Goal: Task Accomplishment & Management: Use online tool/utility

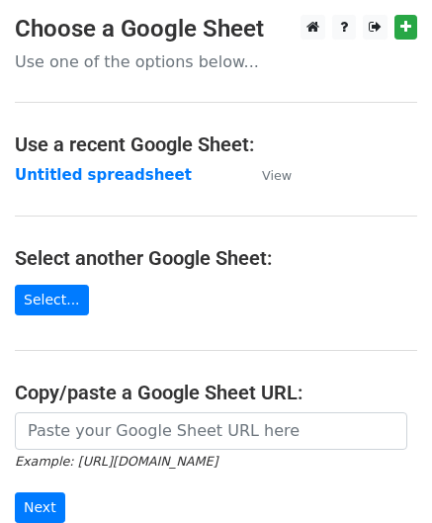
scroll to position [198, 0]
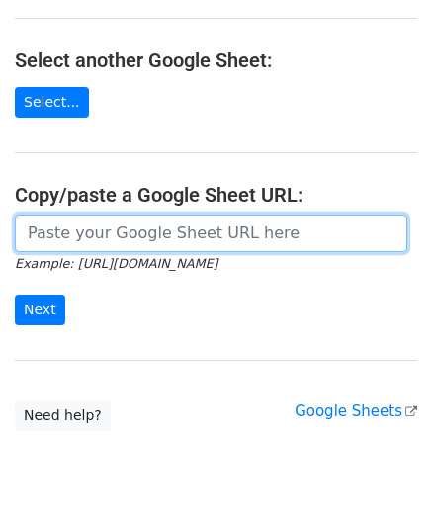
click at [98, 232] on input "url" at bounding box center [211, 234] width 393 height 38
paste input "[URL][DOMAIN_NAME]"
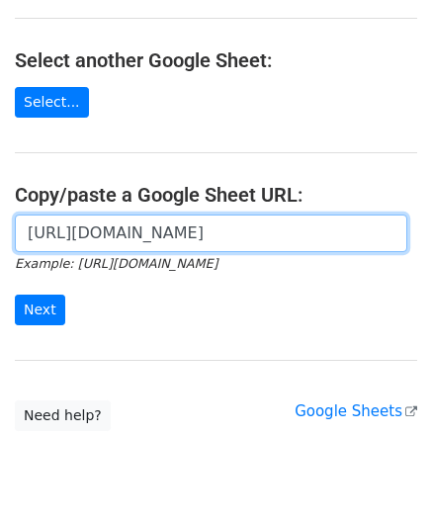
scroll to position [0, 403]
type input "[URL][DOMAIN_NAME]"
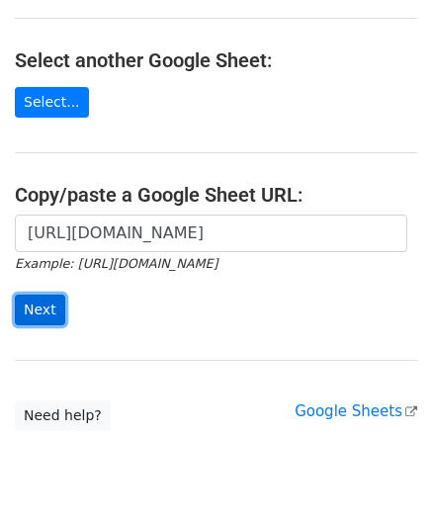
click at [36, 310] on input "Next" at bounding box center [40, 310] width 50 height 31
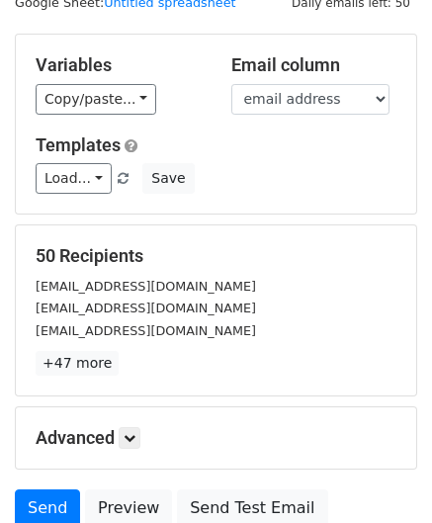
scroll to position [241, 0]
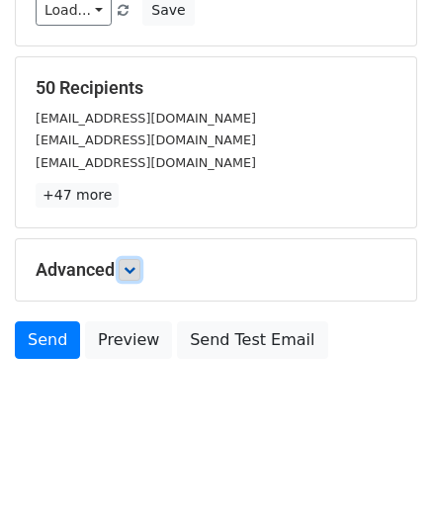
click at [135, 272] on icon at bounding box center [130, 270] width 12 height 12
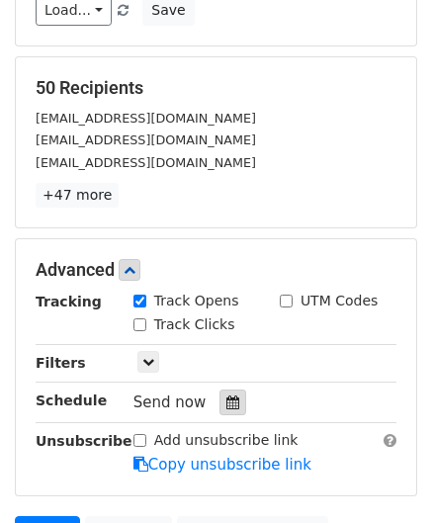
click at [227, 396] on icon at bounding box center [232, 403] width 13 height 14
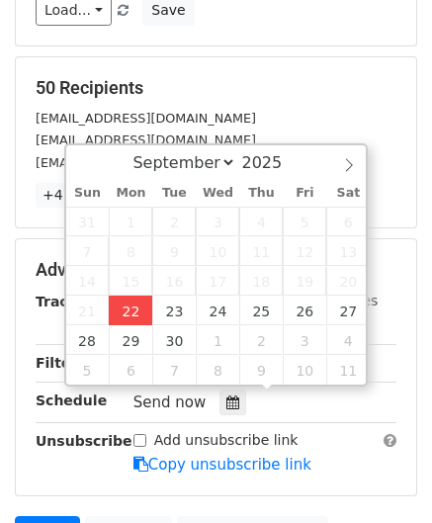
type input "[DATE] 12:00"
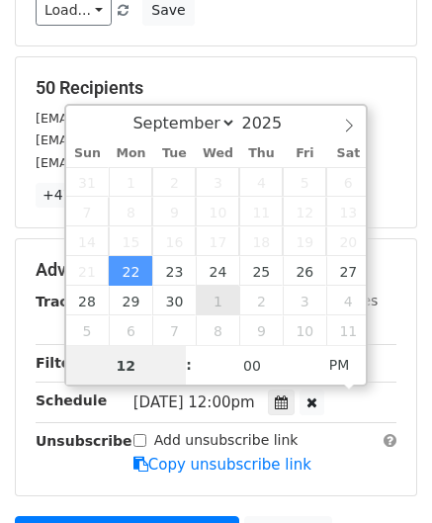
paste input "Hour"
type input "2"
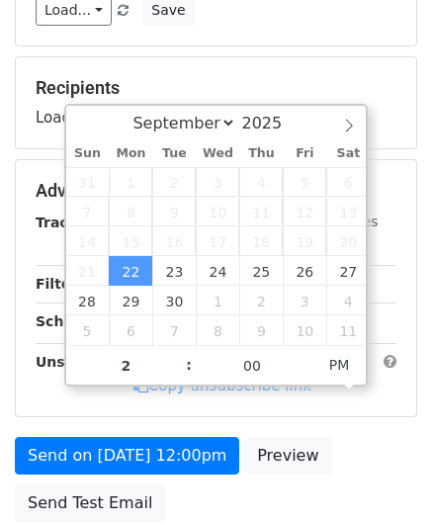
type input "[DATE] 14:00"
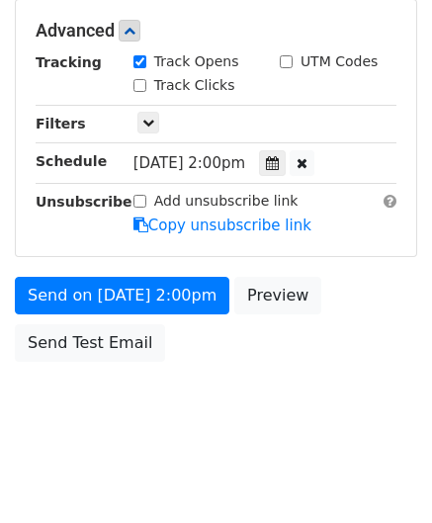
scroll to position [481, 0]
